Goal: Navigation & Orientation: Find specific page/section

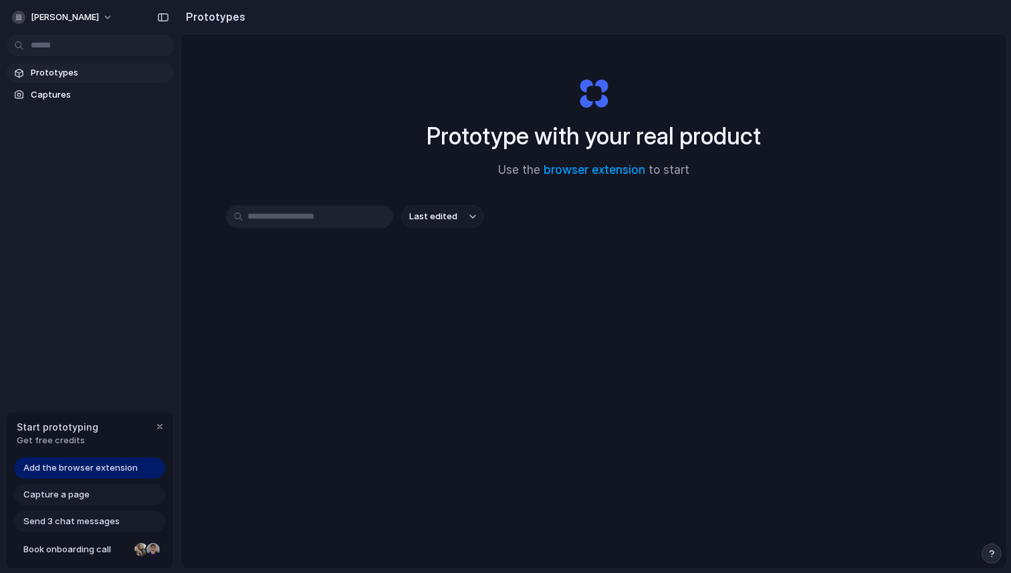
click at [74, 105] on div "Prototypes Captures" at bounding box center [90, 140] width 180 height 280
click at [68, 96] on span "Captures" at bounding box center [100, 94] width 138 height 13
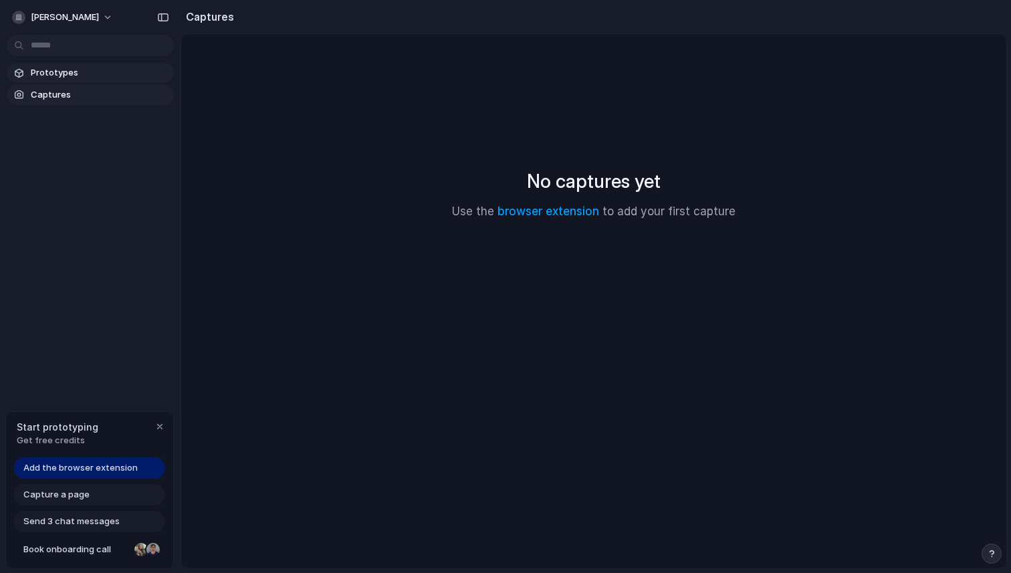
click at [68, 80] on link "Prototypes" at bounding box center [90, 73] width 167 height 20
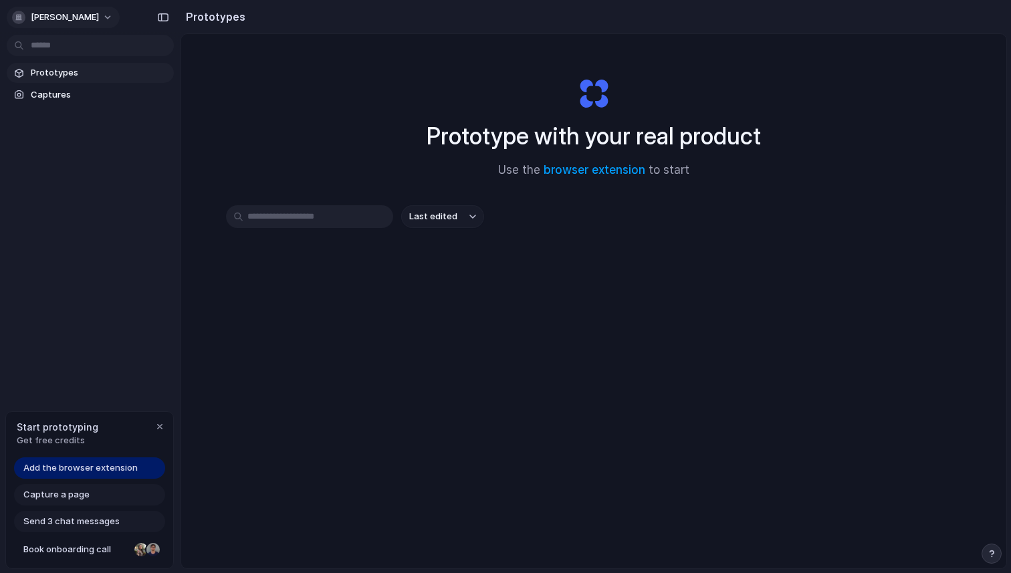
click at [61, 17] on span "[PERSON_NAME]" at bounding box center [65, 17] width 68 height 13
click at [61, 17] on div "Settings Invite members Change theme Sign out" at bounding box center [505, 286] width 1011 height 573
click at [90, 19] on button "[PERSON_NAME]" at bounding box center [63, 17] width 113 height 21
click at [90, 19] on div "Settings Invite members Change theme Sign out" at bounding box center [505, 286] width 1011 height 573
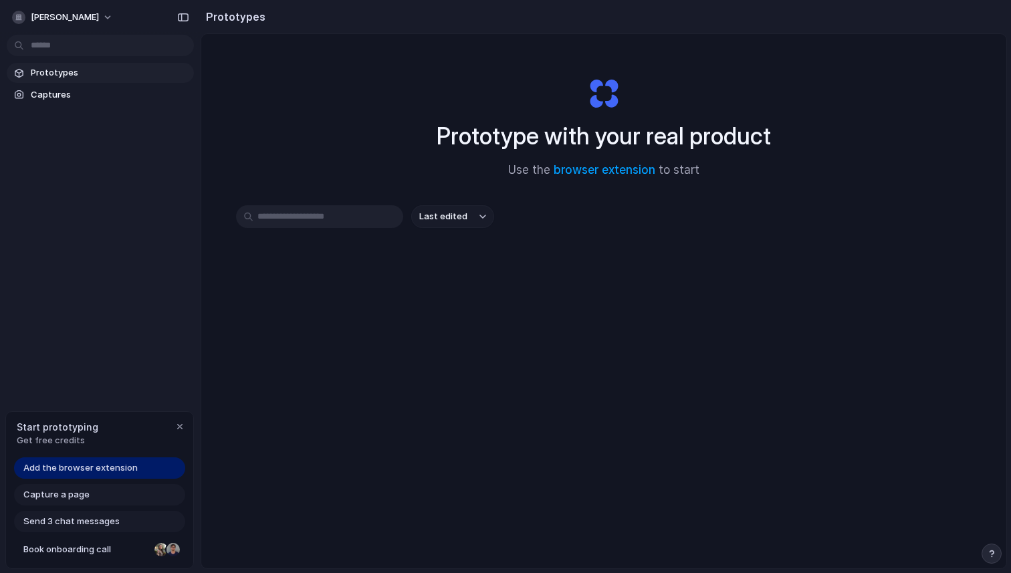
drag, startPoint x: 179, startPoint y: 204, endPoint x: 506, endPoint y: 240, distance: 328.9
click at [998, 555] on button "button" at bounding box center [991, 553] width 20 height 20
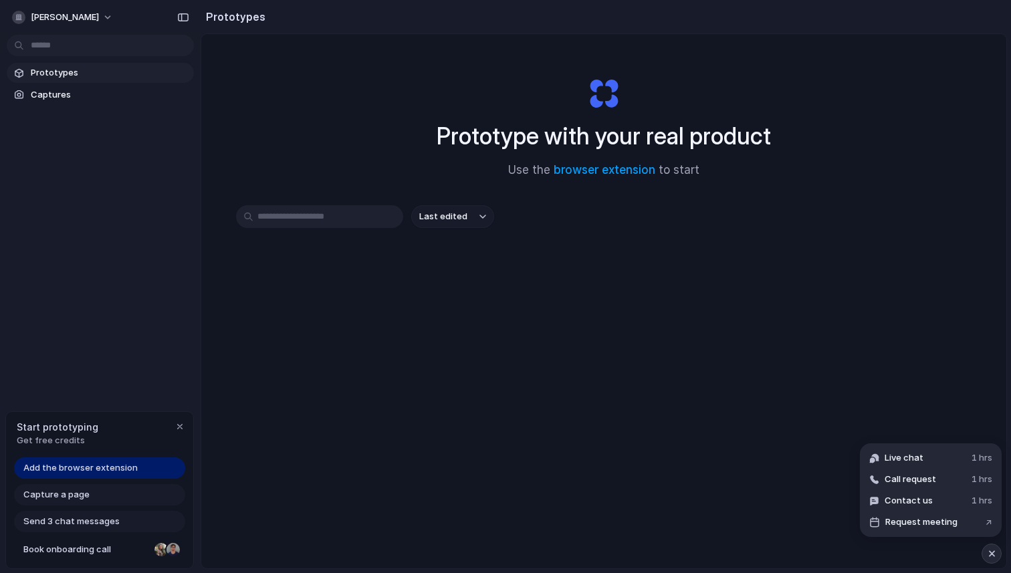
click at [998, 555] on button "button" at bounding box center [991, 553] width 20 height 20
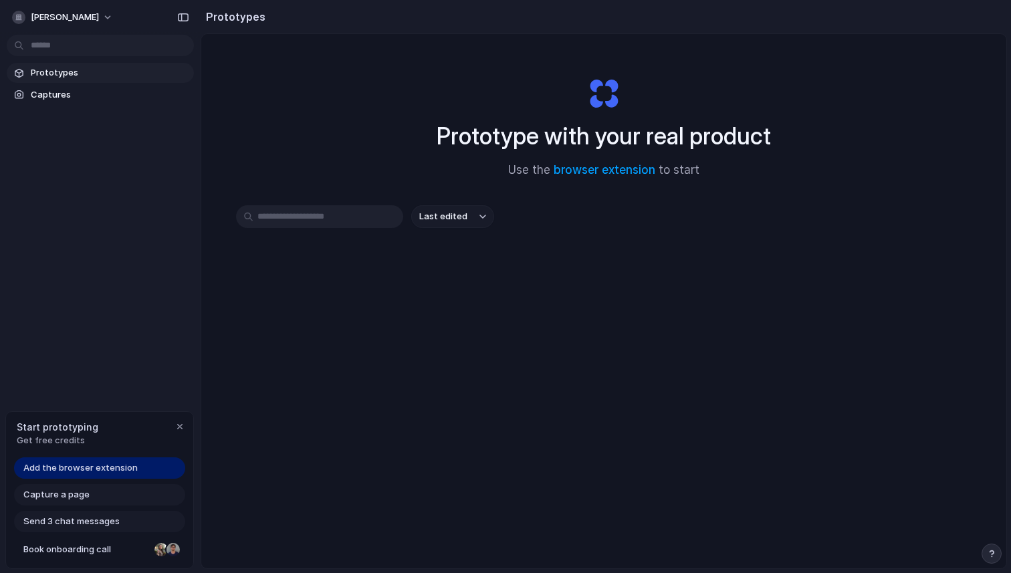
click at [320, 221] on input "text" at bounding box center [319, 216] width 167 height 23
click at [328, 306] on div "Last edited" at bounding box center [603, 264] width 735 height 118
click at [101, 94] on span "Captures" at bounding box center [110, 94] width 158 height 13
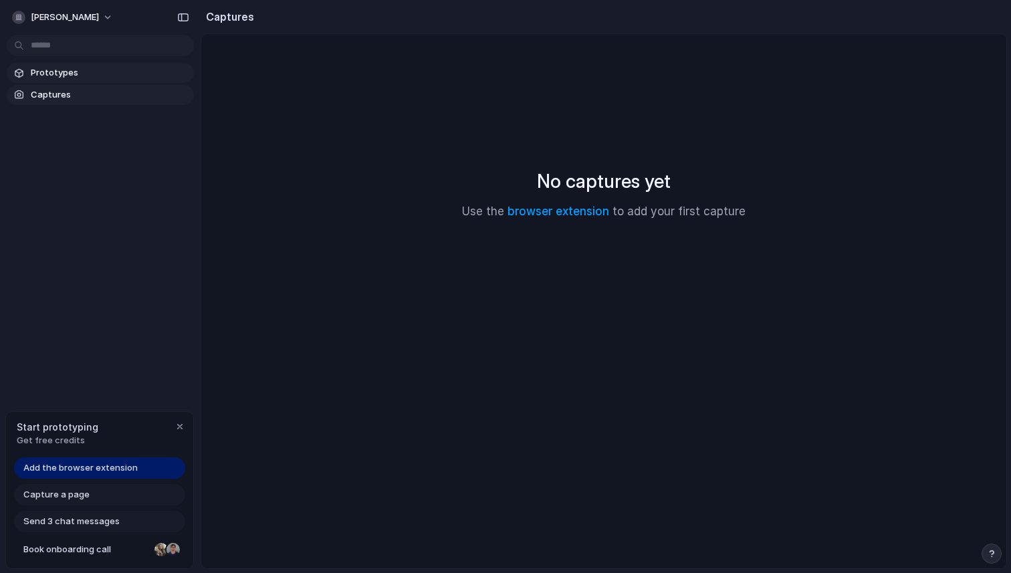
click at [96, 80] on link "Prototypes" at bounding box center [100, 73] width 187 height 20
